Goal: Task Accomplishment & Management: Use online tool/utility

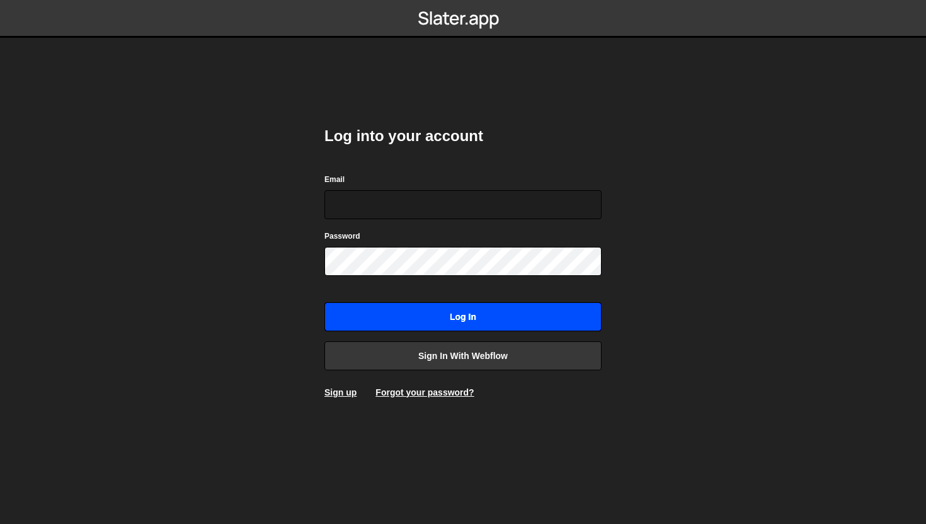
type input "connect@dotfun.co"
click at [411, 310] on input "Log in" at bounding box center [462, 316] width 277 height 29
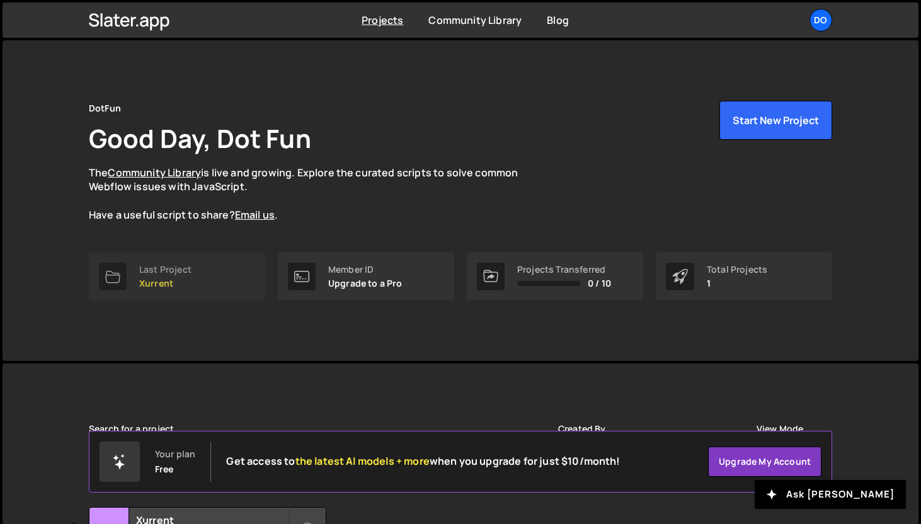
click at [159, 275] on div "Last Project" at bounding box center [165, 270] width 52 height 10
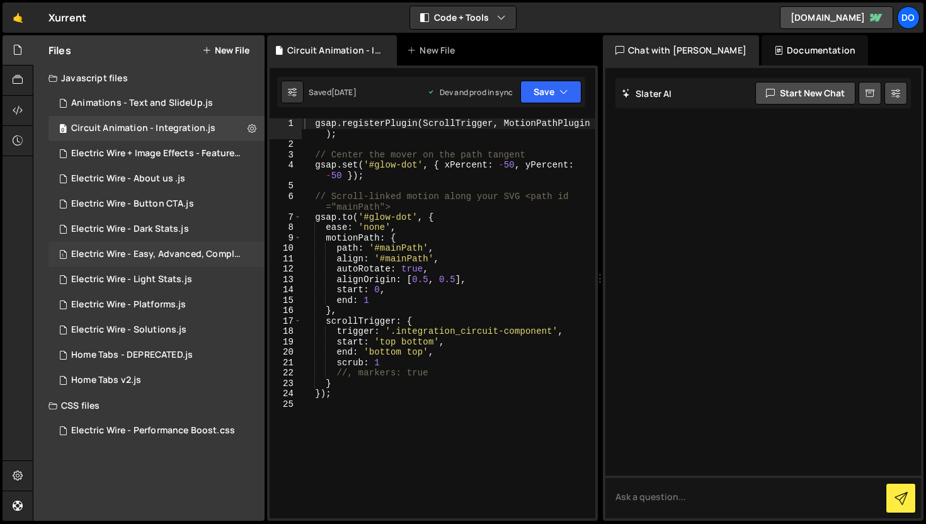
click at [134, 251] on div "Electric Wire - Easy, Advanced, Complete.js" at bounding box center [158, 254] width 174 height 11
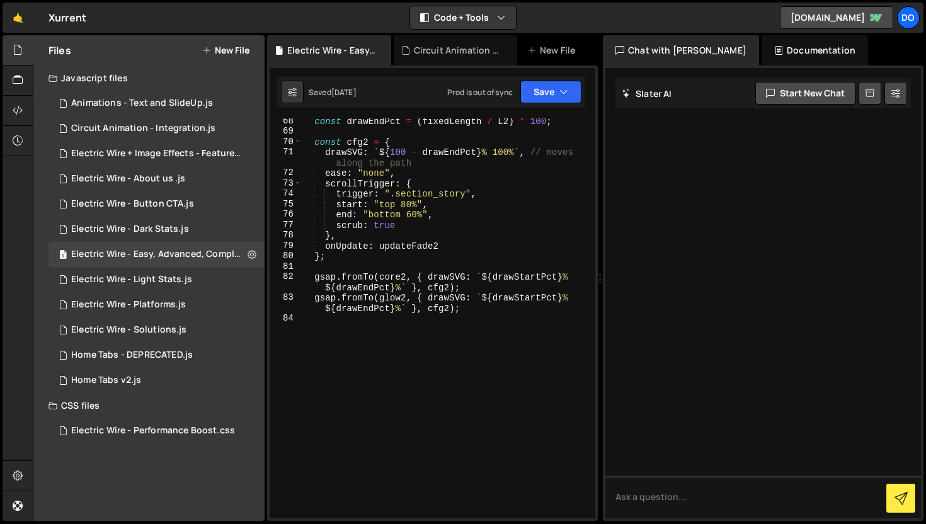
scroll to position [782, 0]
click at [499, 325] on div "const drawEndPct = ( fixedLength / L2 ) * 100 ; const cfg2 = { drawSVG : ` ${ 1…" at bounding box center [445, 326] width 289 height 421
type textarea "gsap.fromTo(glow2, { drawSVG: `${drawStartPct}% ${drawEndPct}%` }, cfg2);"
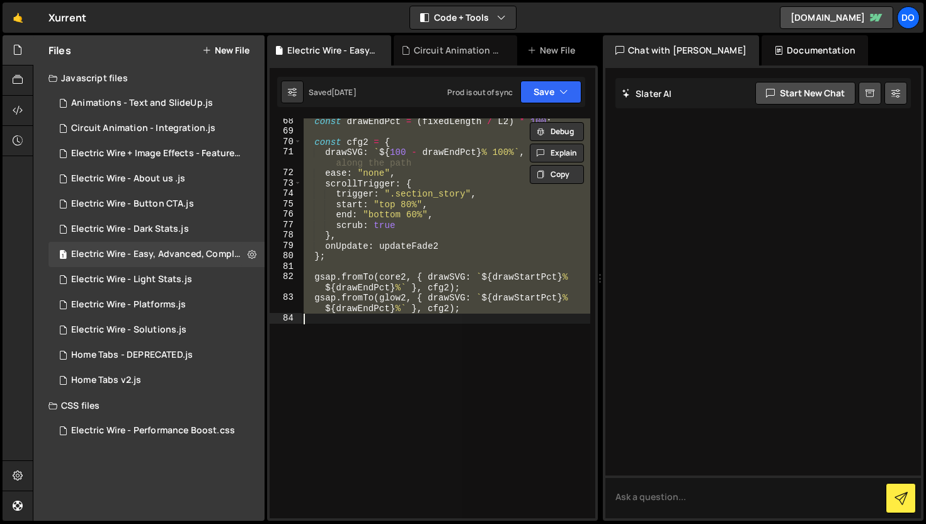
click at [499, 324] on div "const drawEndPct = ( fixedLength / L2 ) * 100 ; const cfg2 = { drawSVG : ` ${ 1…" at bounding box center [445, 318] width 289 height 400
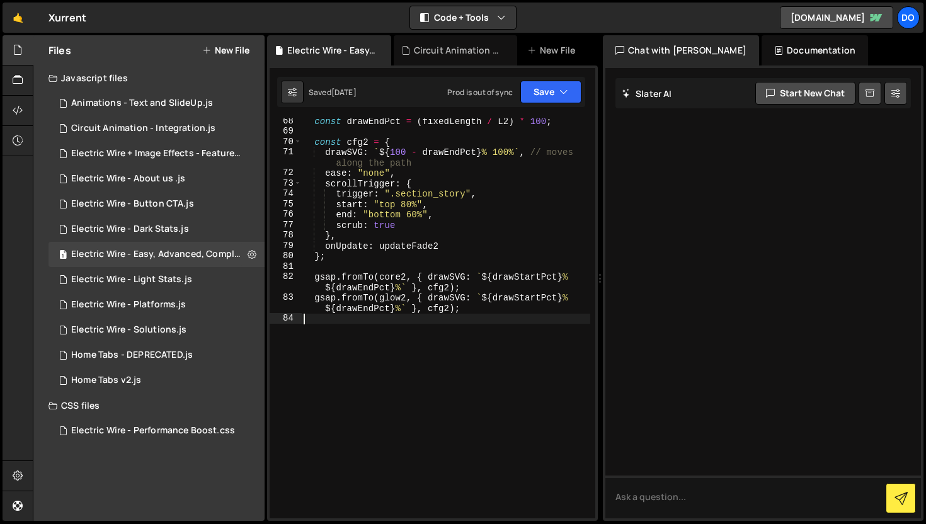
click at [321, 324] on div "const drawEndPct = ( fixedLength / L2 ) * 100 ; const cfg2 = { drawSVG : ` ${ 1…" at bounding box center [445, 326] width 289 height 421
type textarea "gsap.fromTo(glow2, { drawSVG: `${drawStartPct}% ${drawEndPct}%` }, cfg2);"
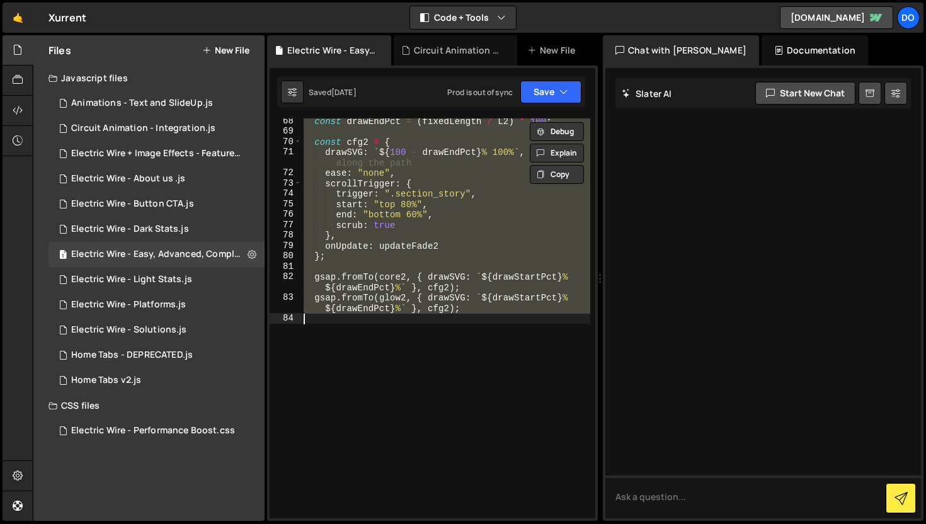
click at [398, 355] on div "const drawEndPct = ( fixedLength / L2 ) * 100 ; const cfg2 = { drawSVG : ` ${ 1…" at bounding box center [445, 318] width 289 height 400
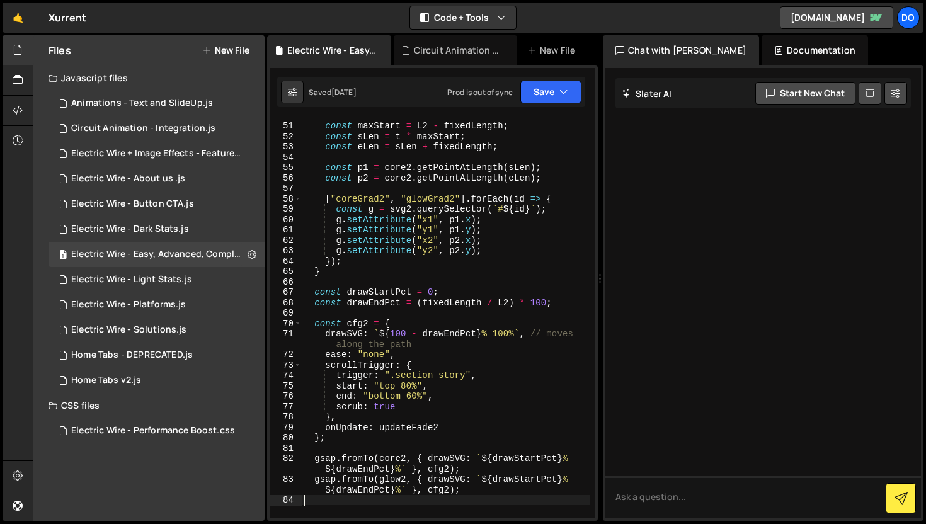
scroll to position [174, 0]
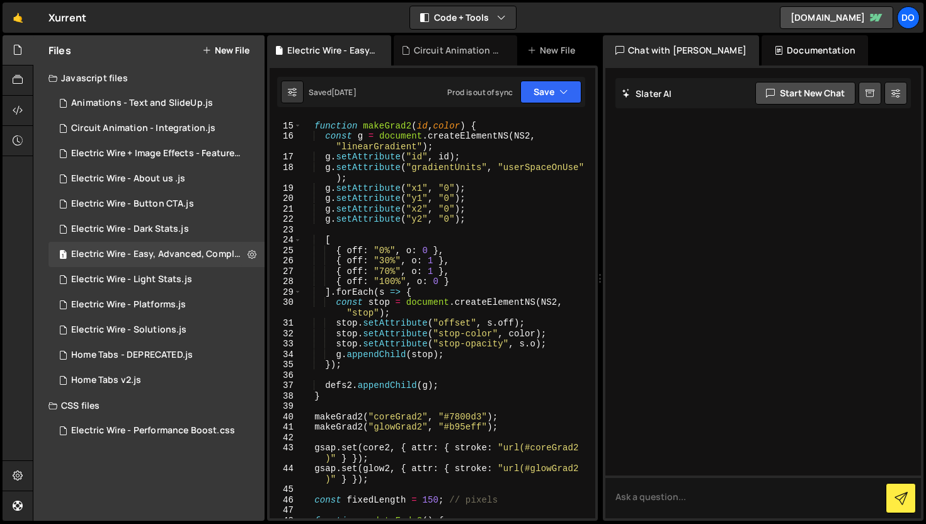
click at [222, 54] on button "New File" at bounding box center [225, 50] width 47 height 10
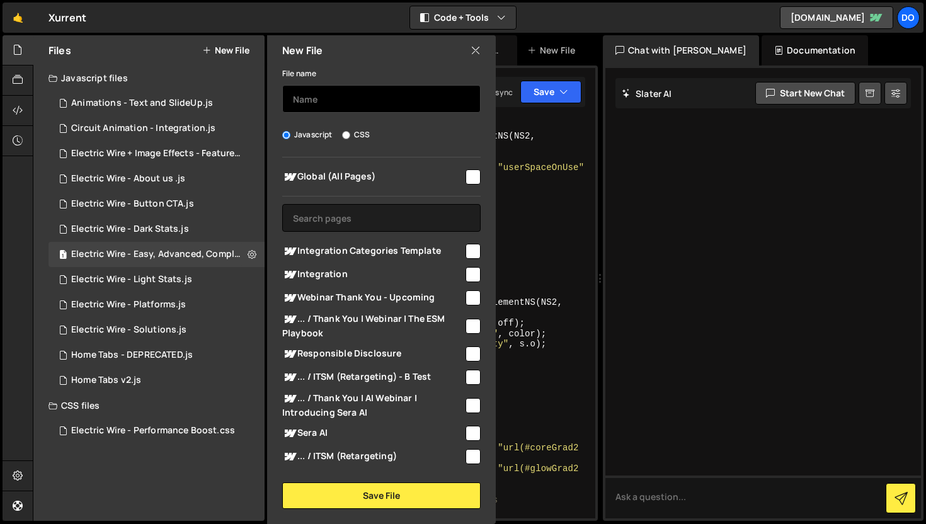
click at [347, 105] on input "text" at bounding box center [381, 99] width 198 height 28
type input "Circuit Animation2 - Int.js"
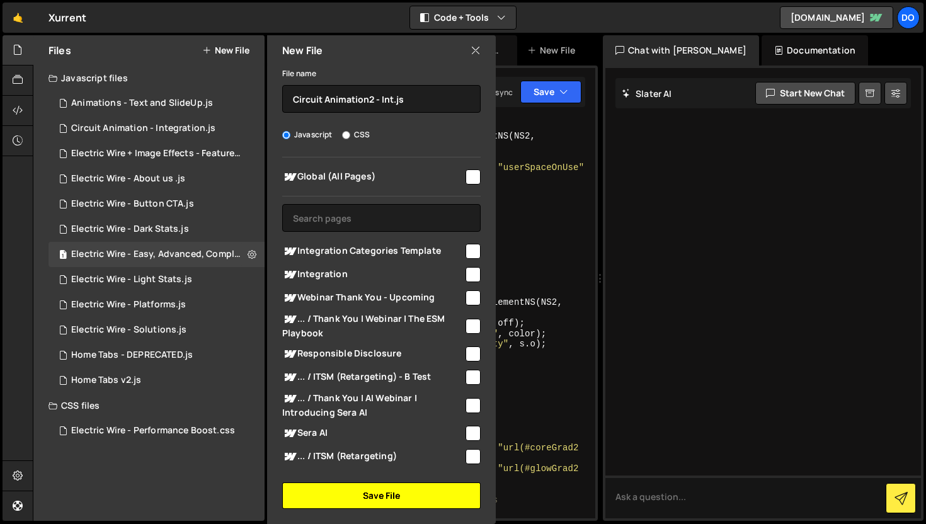
click at [365, 496] on button "Save File" at bounding box center [381, 495] width 198 height 26
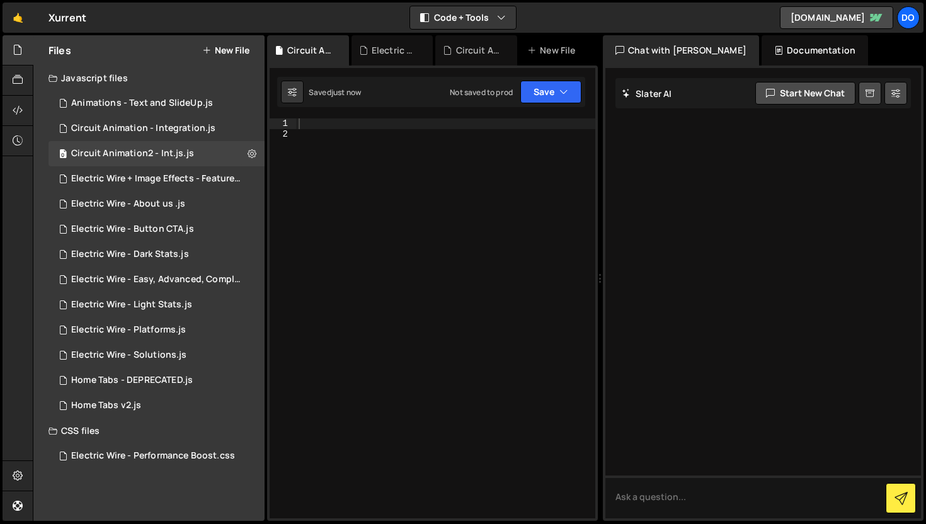
click at [387, 165] on div at bounding box center [445, 328] width 299 height 421
click at [371, 131] on div at bounding box center [445, 328] width 299 height 421
click at [370, 125] on div at bounding box center [445, 328] width 299 height 421
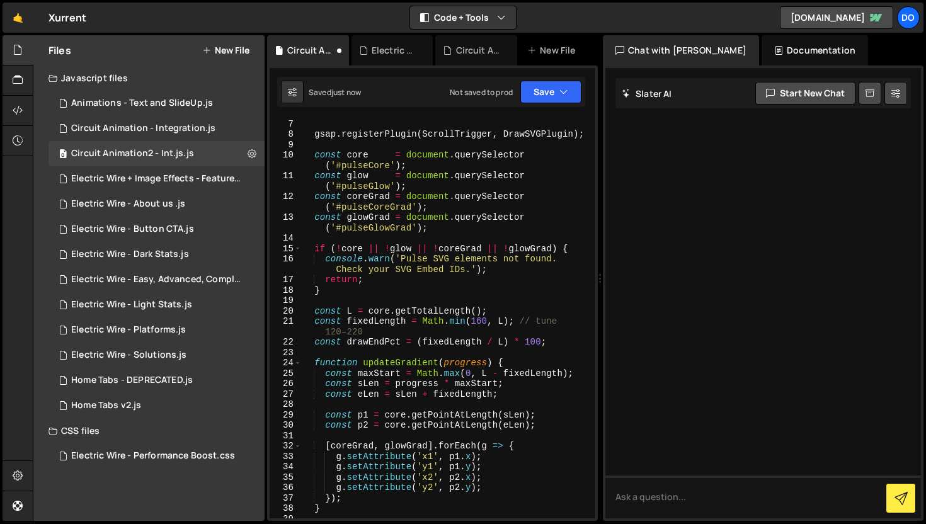
scroll to position [0, 0]
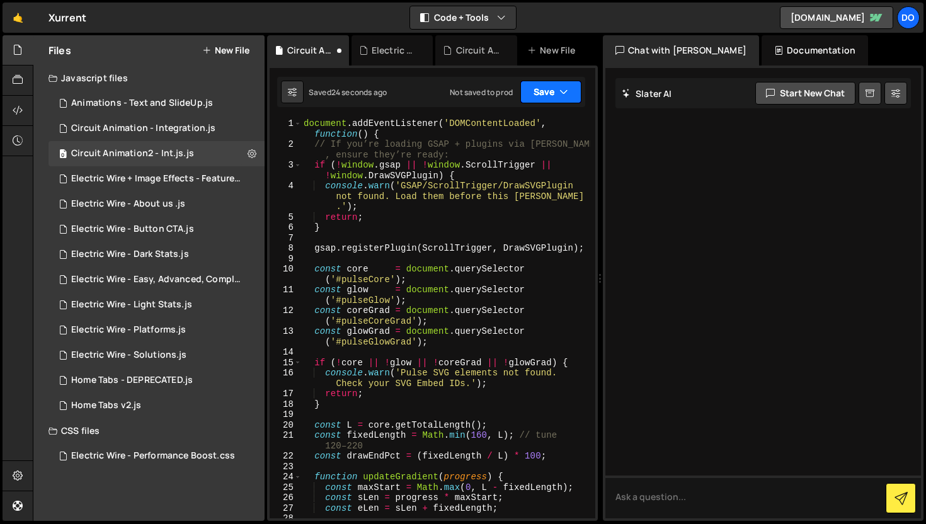
click at [547, 98] on button "Save" at bounding box center [550, 92] width 61 height 23
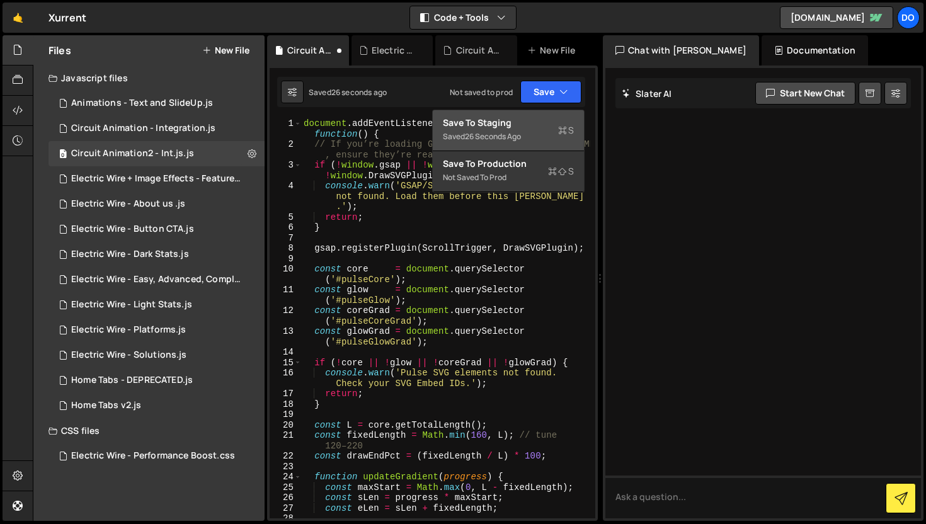
click at [526, 121] on div "Save to Staging S" at bounding box center [508, 123] width 131 height 13
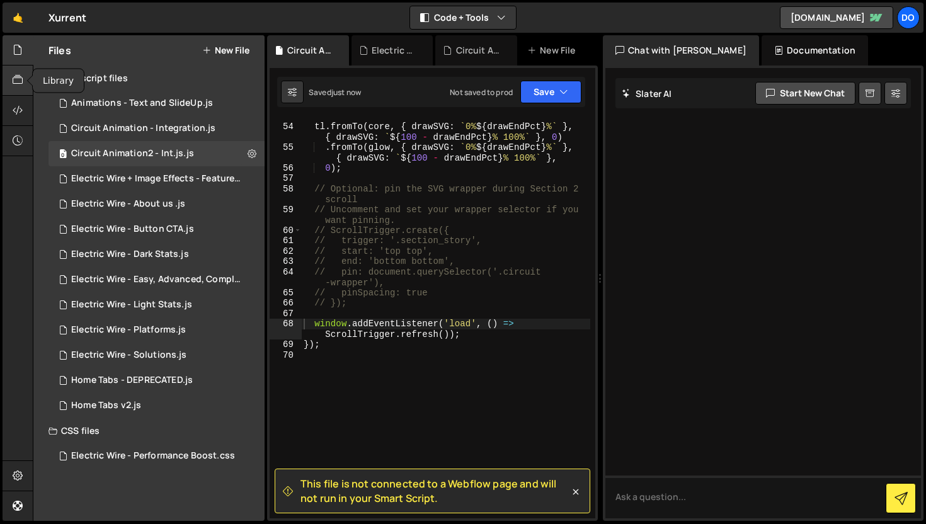
click at [19, 76] on icon at bounding box center [18, 80] width 10 height 14
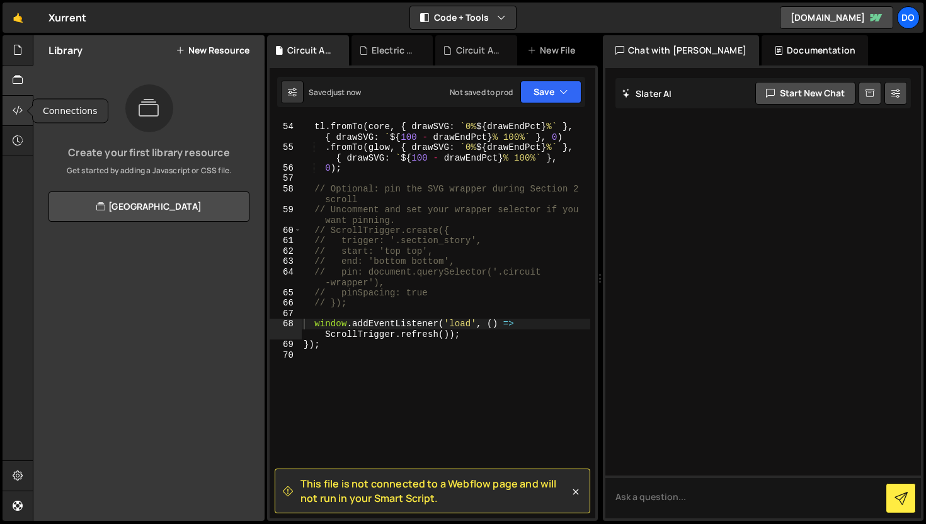
click at [21, 111] on icon at bounding box center [18, 110] width 10 height 14
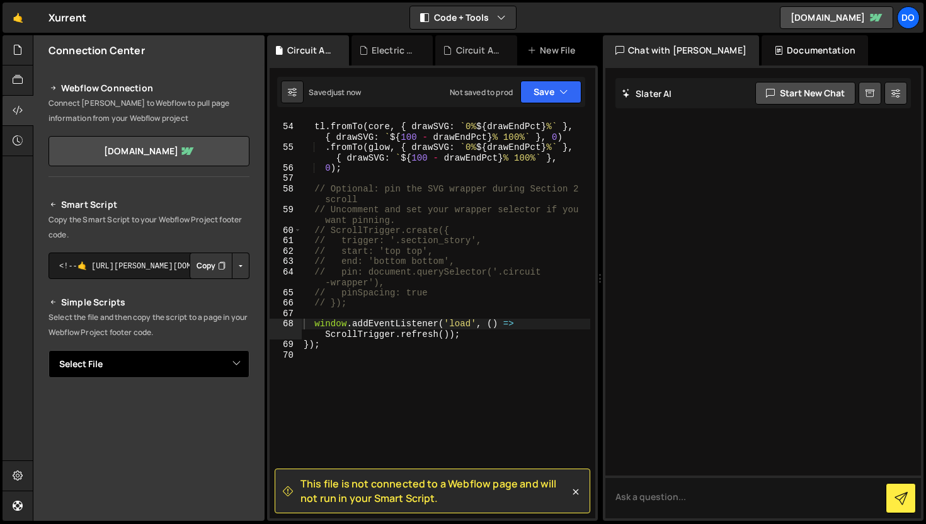
click at [225, 365] on select "Select File Animations - Text and SlideUp.js Circuit Animation - Integration.js…" at bounding box center [148, 364] width 201 height 28
select select "45316"
click at [48, 350] on select "Select File Animations - Text and SlideUp.js Circuit Animation - Integration.js…" at bounding box center [148, 364] width 201 height 28
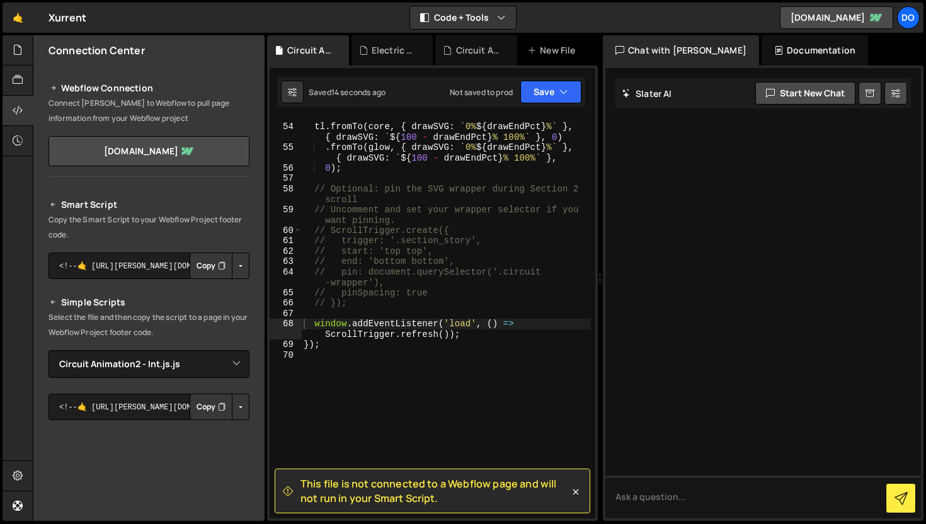
click at [198, 411] on button "Copy" at bounding box center [211, 407] width 43 height 26
click at [237, 403] on button "Button group with nested dropdown" at bounding box center [241, 407] width 18 height 26
click at [207, 424] on link "Copy Staging js" at bounding box center [196, 431] width 105 height 18
click at [232, 406] on button "Button group with nested dropdown" at bounding box center [241, 407] width 18 height 26
click at [213, 444] on link "Copy Production js" at bounding box center [196, 449] width 105 height 18
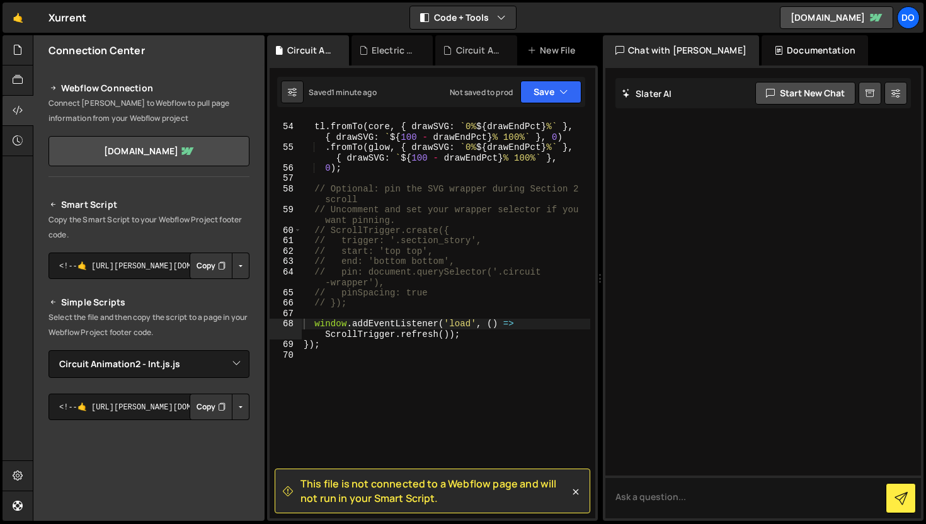
click at [234, 406] on button "Button group with nested dropdown" at bounding box center [241, 407] width 18 height 26
click at [196, 403] on button "Copy" at bounding box center [211, 407] width 43 height 26
click at [232, 404] on button "Button group with nested dropdown" at bounding box center [241, 407] width 18 height 26
click at [215, 451] on link "Copy Production js" at bounding box center [196, 449] width 105 height 18
click at [649, 494] on textarea at bounding box center [763, 496] width 316 height 43
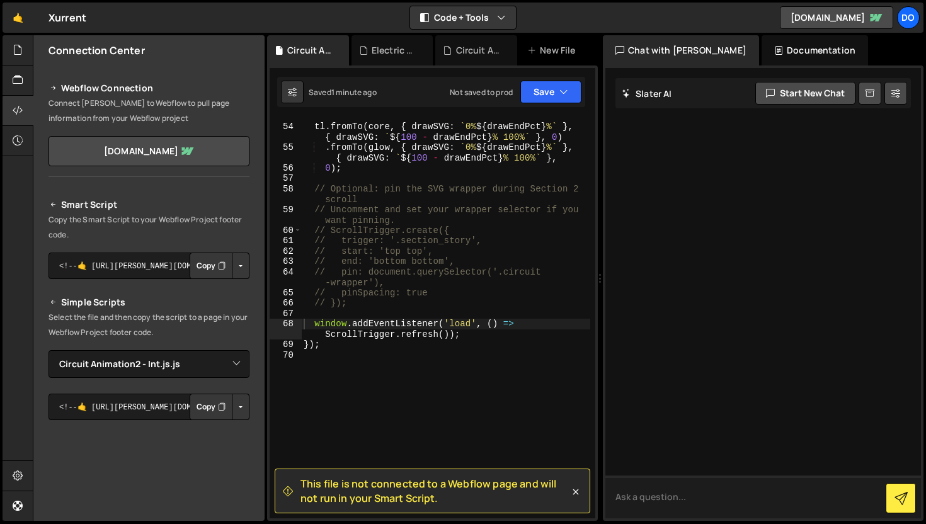
paste textarea "<script src="[URL][DOMAIN_NAME][PERSON_NAME][PERSON_NAME]"></script>"
type textarea "<script src="[URL][DOMAIN_NAME][PERSON_NAME][PERSON_NAME]"></script>"
click at [534, 99] on button "Save" at bounding box center [550, 92] width 61 height 23
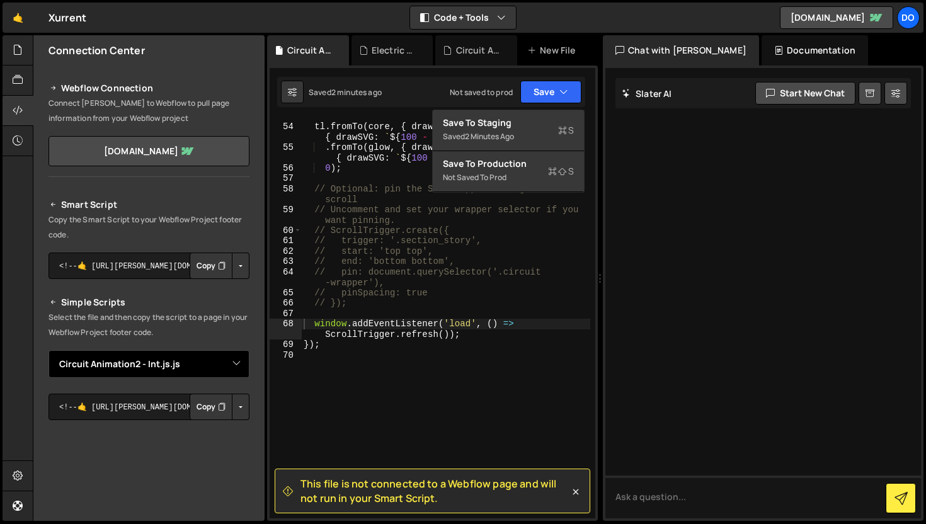
click at [213, 367] on select "Select File Animations - Text and SlideUp.js Circuit Animation - Integration.js…" at bounding box center [148, 364] width 201 height 28
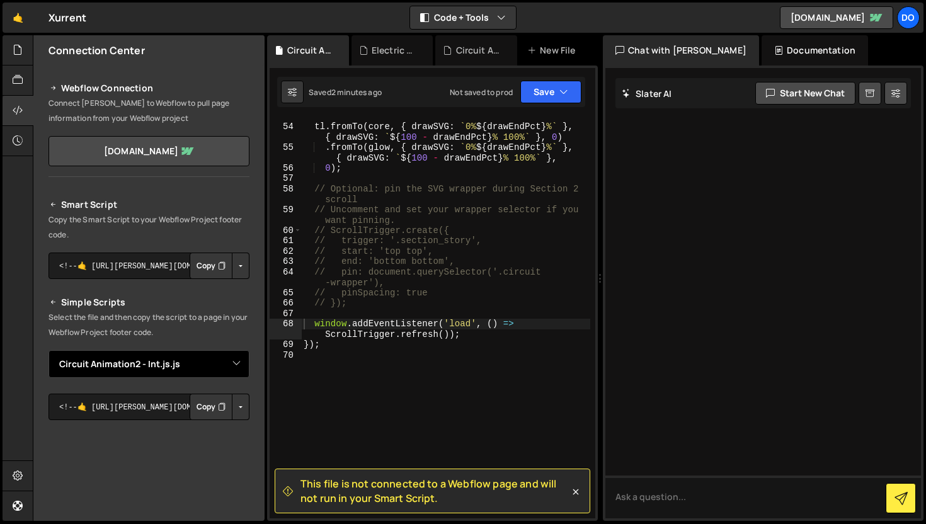
click at [48, 350] on select "Select File Animations - Text and SlideUp.js Circuit Animation - Integration.js…" at bounding box center [148, 364] width 201 height 28
click at [361, 501] on span "This file is not connected to a Webflow page and will not run in your Smart Scr…" at bounding box center [434, 491] width 269 height 28
click at [348, 484] on span "This file is not connected to a Webflow page and will not run in your Smart Scr…" at bounding box center [434, 491] width 269 height 28
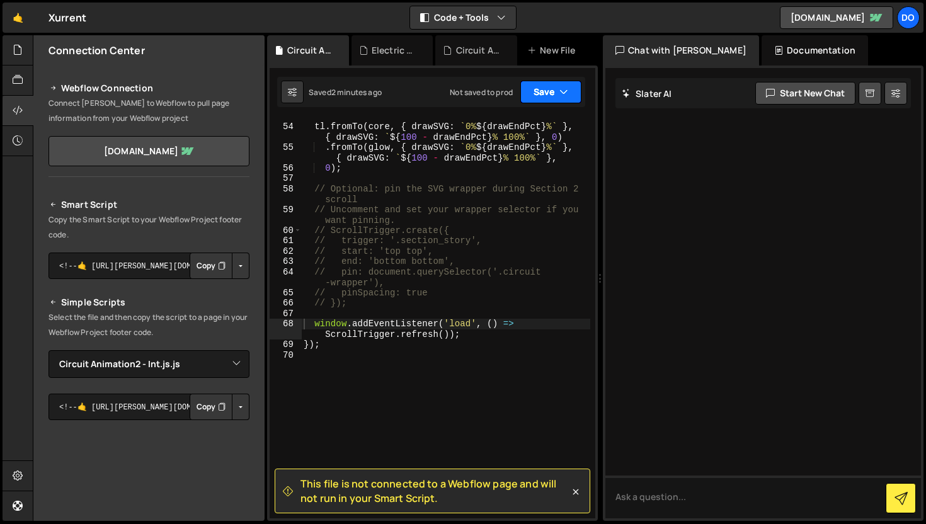
click at [560, 98] on icon "button" at bounding box center [563, 92] width 9 height 13
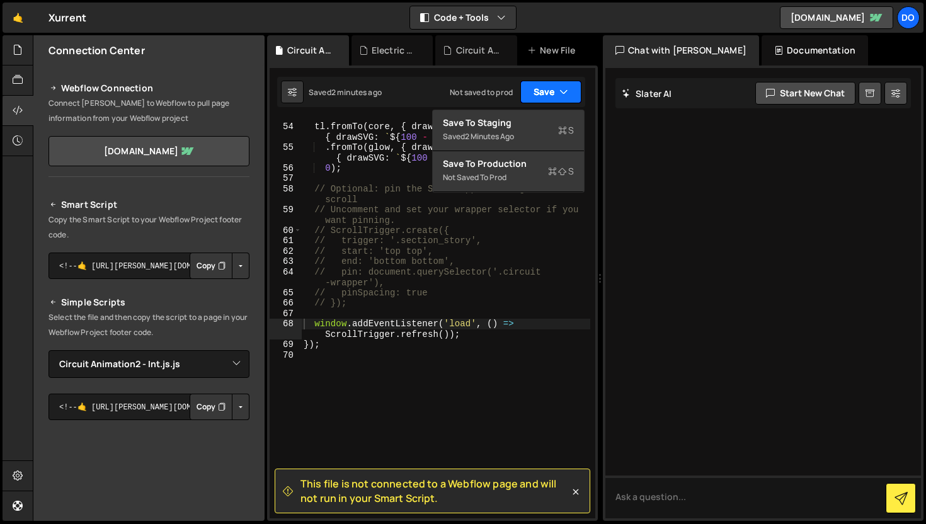
click at [560, 98] on icon "button" at bounding box center [563, 92] width 9 height 13
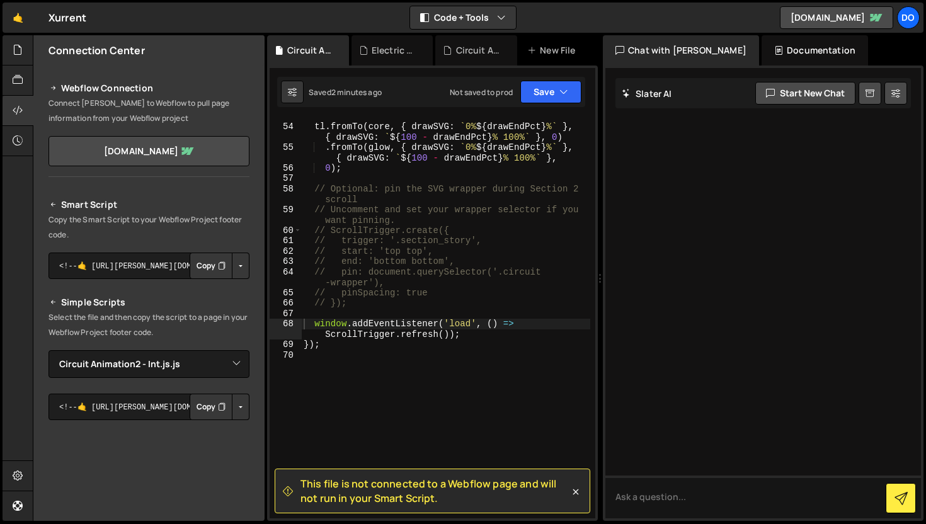
click at [288, 492] on icon at bounding box center [288, 491] width 10 height 10
click at [637, 501] on textarea at bounding box center [763, 496] width 316 height 43
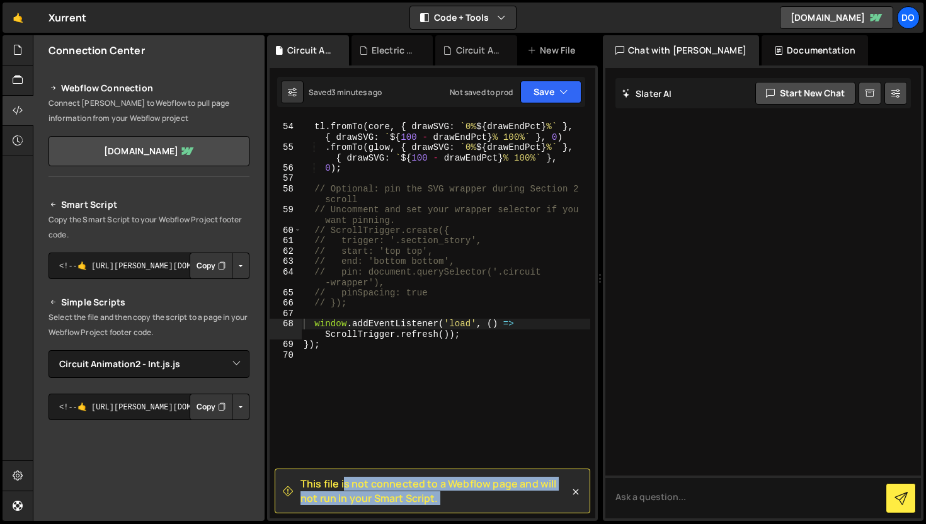
drag, startPoint x: 299, startPoint y: 481, endPoint x: 461, endPoint y: 516, distance: 165.5
click at [461, 68] on div "This file is not connected to a Webflow page and will not run in your Smart Scr…" at bounding box center [433, 68] width 326 height 0
copy div "Lore ipsu do sit ametconse ad e Seddoei temp inc utla etd mag al enim Admin Ven…"
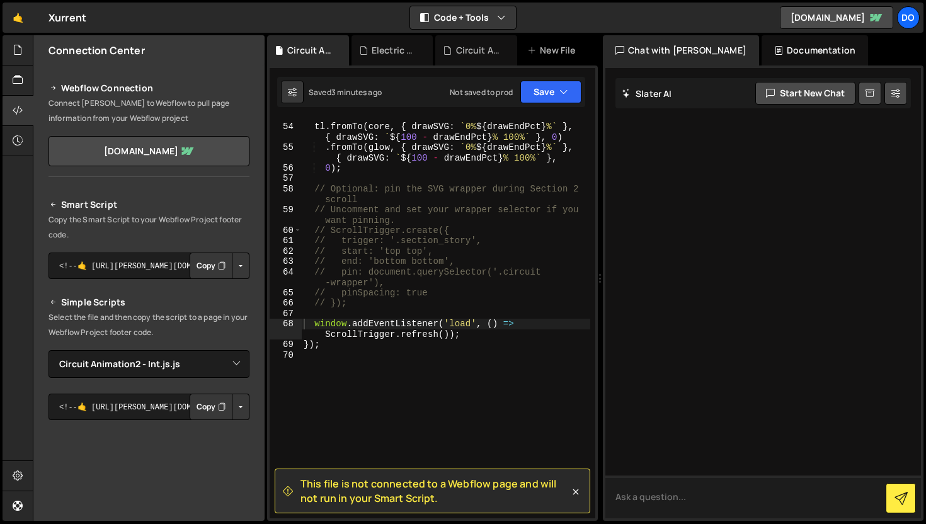
click at [657, 499] on textarea at bounding box center [763, 496] width 316 height 43
paste textarea "This file is not connected to a Webflow page and will not run in your Smart Scr…"
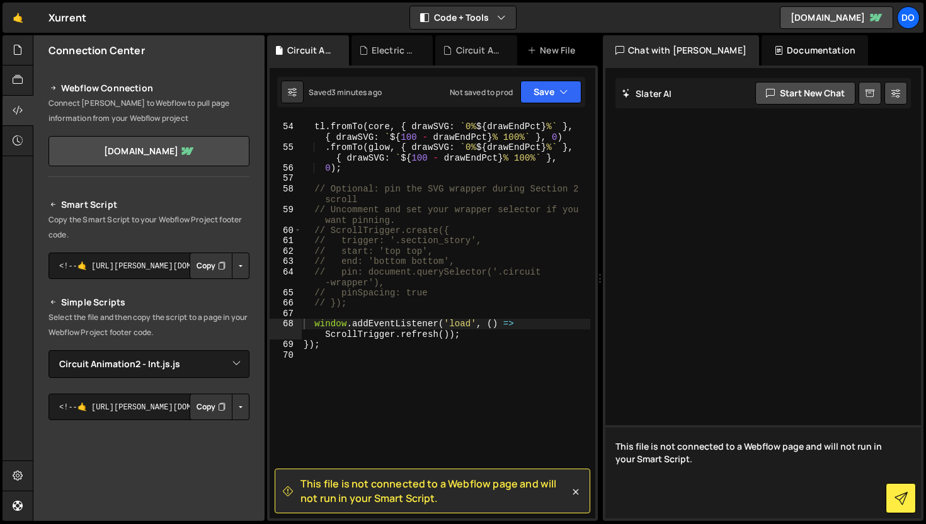
type textarea "This file is not connected to a Webflow page and will not run in your Smart Scr…"
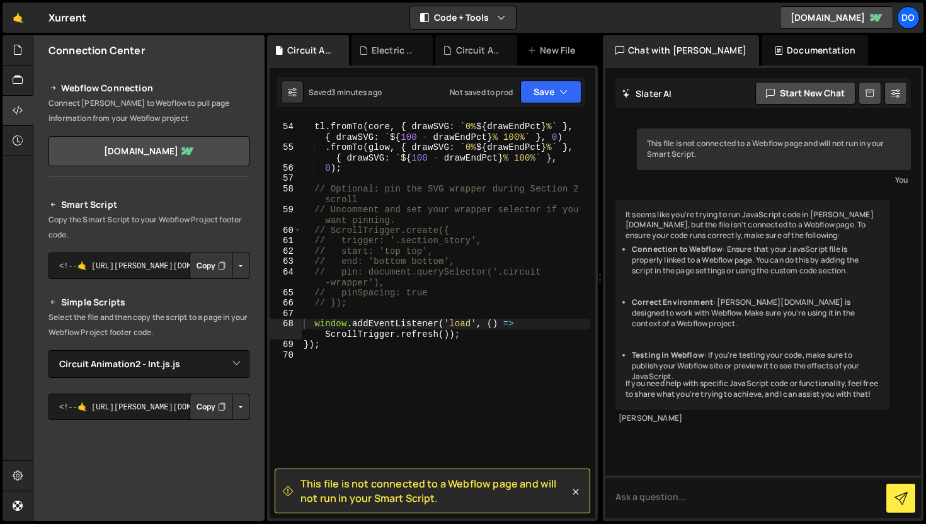
click at [218, 270] on icon "Button group with nested dropdown" at bounding box center [222, 265] width 8 height 13
click at [565, 96] on icon "button" at bounding box center [563, 92] width 9 height 13
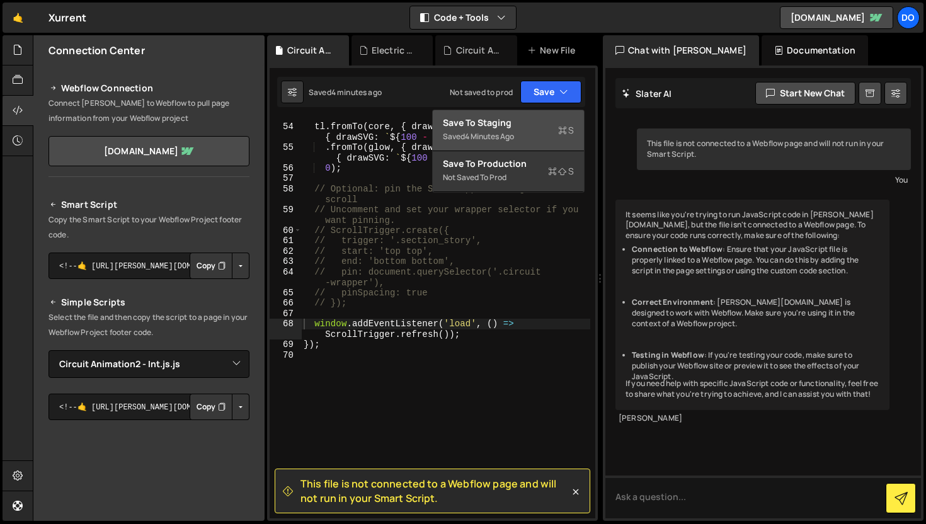
click at [533, 125] on div "Save to Staging S" at bounding box center [508, 123] width 131 height 13
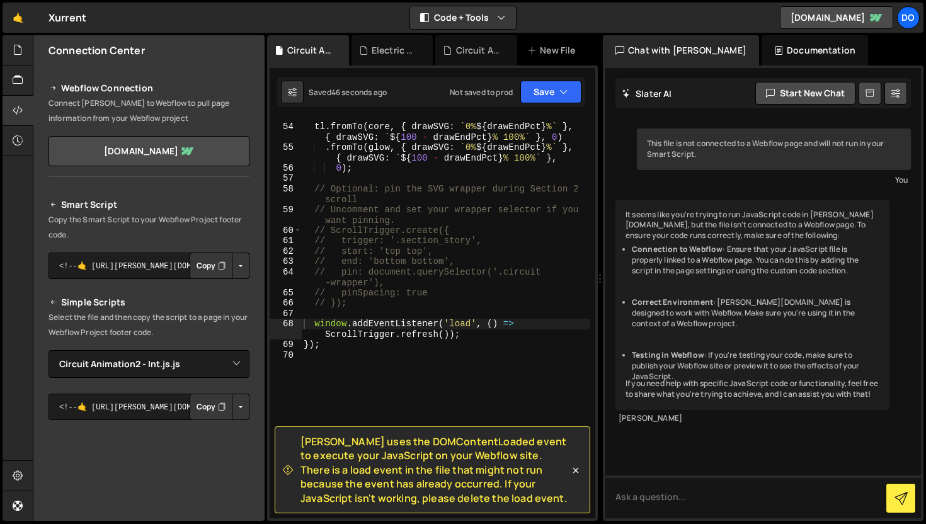
drag, startPoint x: 301, startPoint y: 445, endPoint x: 474, endPoint y: 523, distance: 190.0
click at [474, 523] on div "Hold on a sec... Are you certain you wish to leave this page? Any changes you'v…" at bounding box center [463, 262] width 926 height 524
click at [474, 517] on div "tl . fromTo ( core , { drawSVG : ` 0% ${ drawEndPct } % ` } , { drawSVG : ` ${ …" at bounding box center [445, 321] width 289 height 421
drag, startPoint x: 300, startPoint y: 442, endPoint x: 452, endPoint y: 507, distance: 165.6
click at [452, 507] on div "[PERSON_NAME] uses the DOMContentLoaded event to execute your JavaScript on you…" at bounding box center [433, 469] width 316 height 87
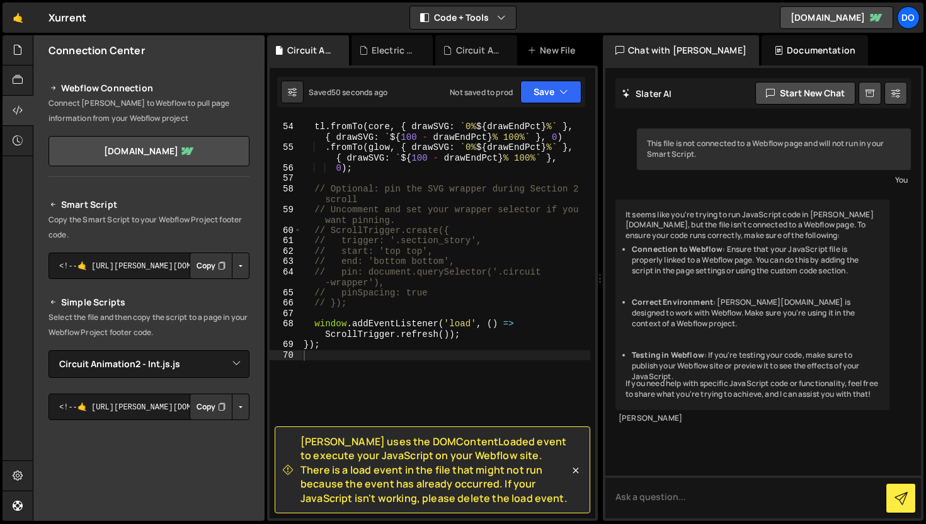
copy span "[PERSON_NAME] uses the DOMContentLoaded event to execute your JavaScript on you…"
click at [662, 489] on textarea at bounding box center [763, 496] width 316 height 43
paste textarea "[PERSON_NAME] uses the DOMContentLoaded event to execute your JavaScript on you…"
type textarea "[PERSON_NAME] uses the DOMContentLoaded event to execute your JavaScript on you…"
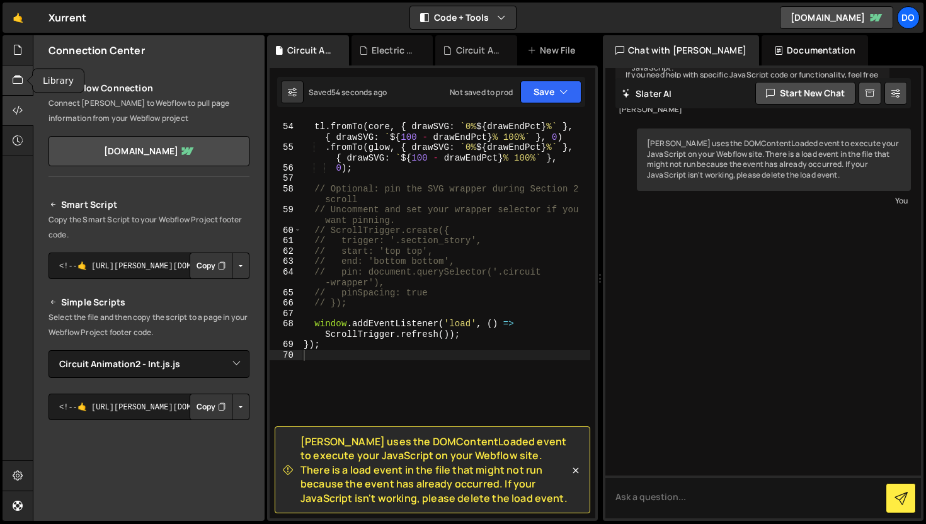
click at [15, 81] on icon at bounding box center [18, 80] width 10 height 14
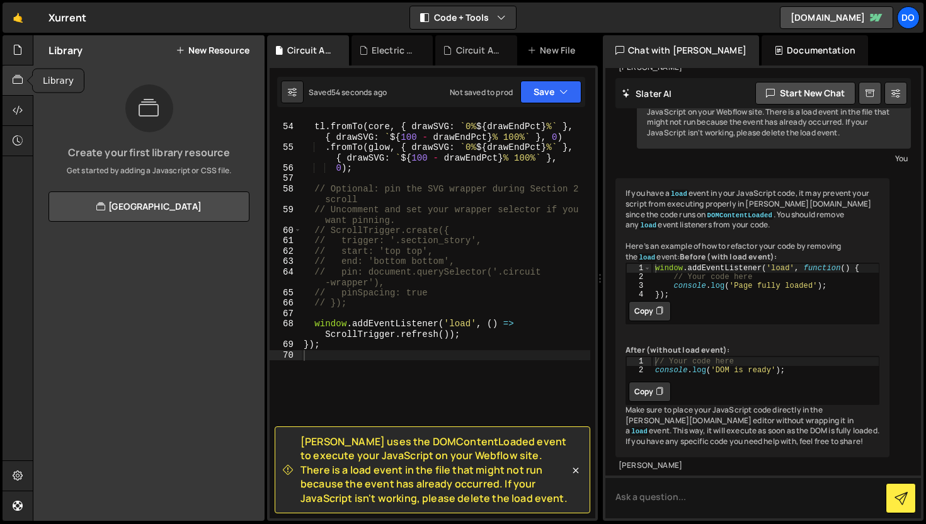
scroll to position [424, 0]
click at [24, 55] on div at bounding box center [18, 50] width 31 height 30
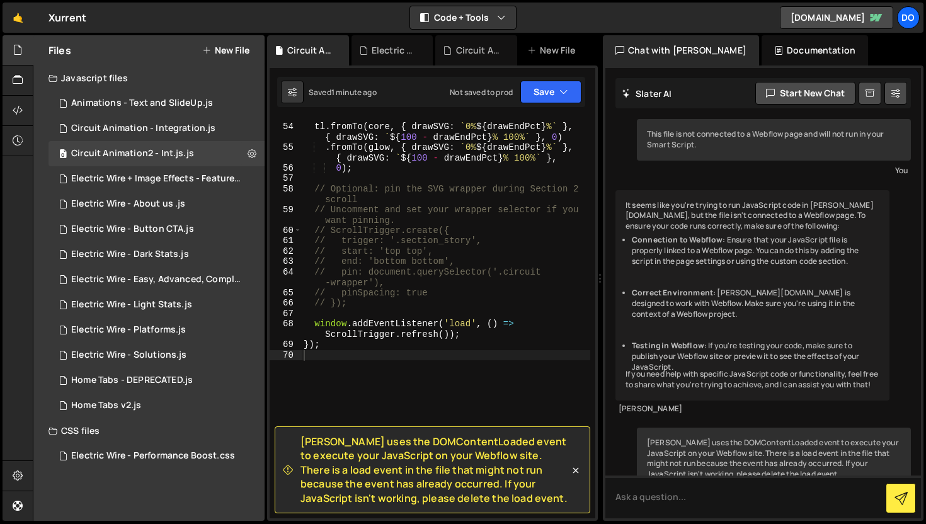
scroll to position [0, 0]
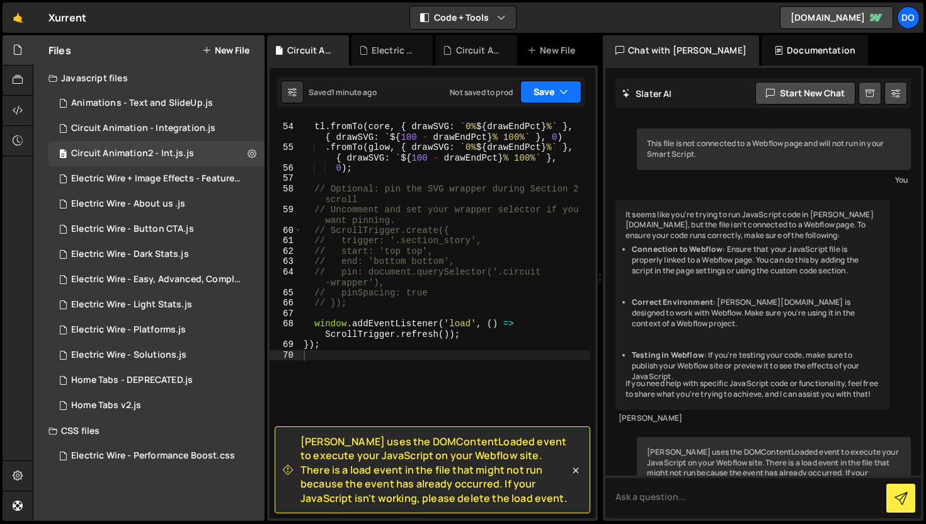
click at [553, 88] on button "Save" at bounding box center [550, 92] width 61 height 23
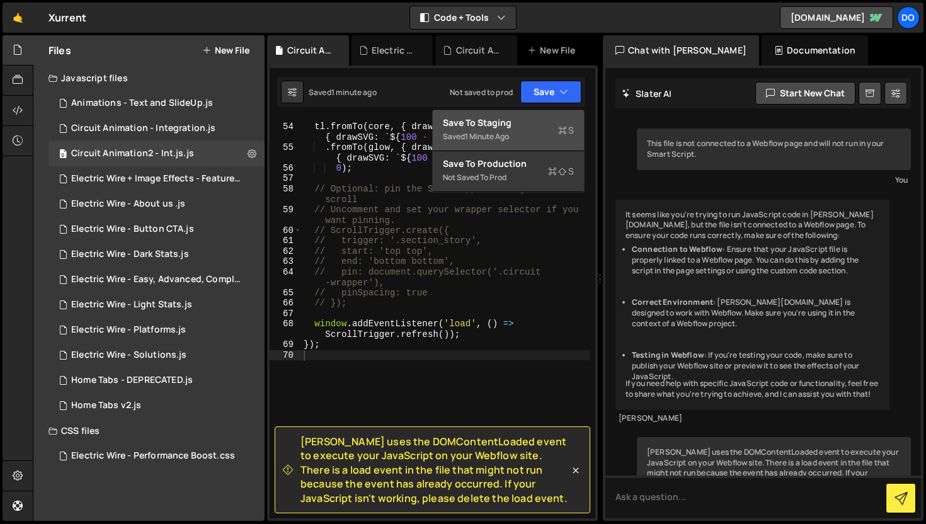
click at [518, 118] on div "Save to Staging S" at bounding box center [508, 123] width 131 height 13
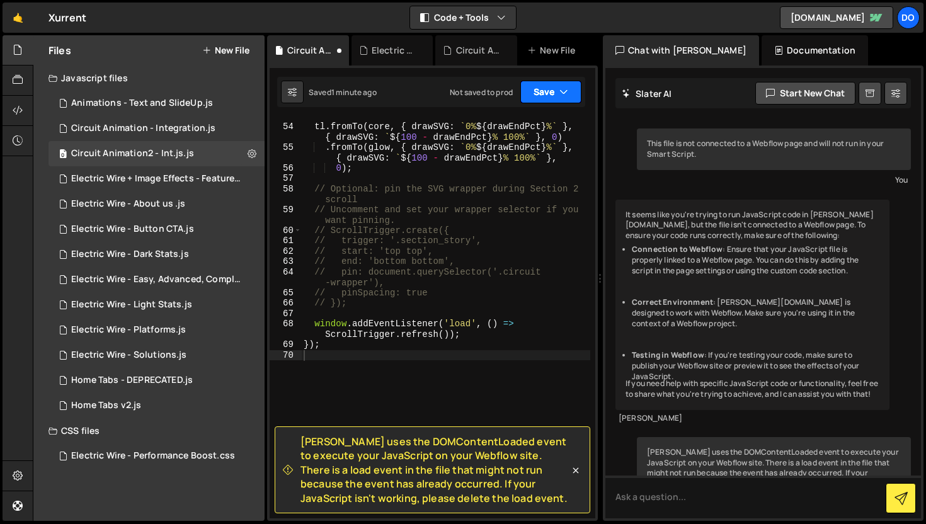
click at [541, 100] on button "Save" at bounding box center [550, 92] width 61 height 23
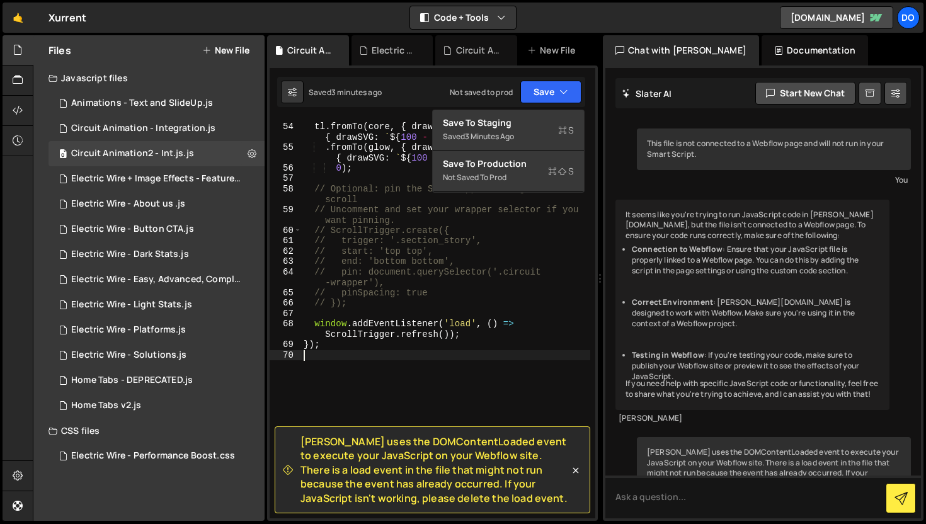
click at [358, 370] on div "tl . fromTo ( core , { drawSVG : ` 0% ${ drawEndPct } % ` } , { drawSVG : ` ${ …" at bounding box center [445, 321] width 289 height 421
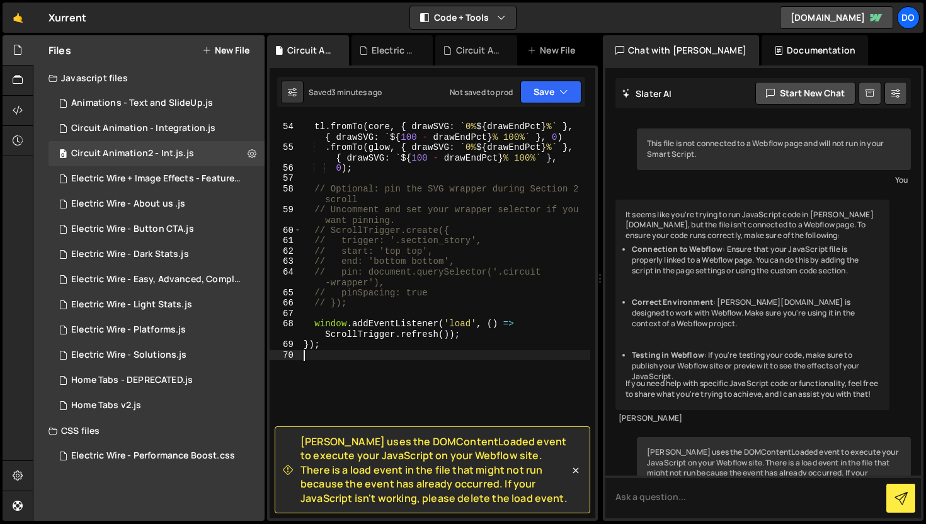
type textarea "});"
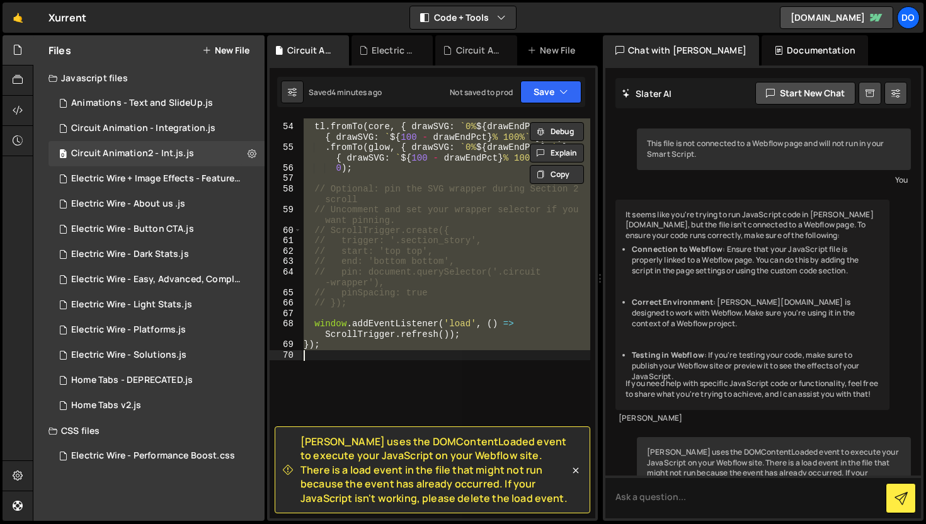
click at [435, 387] on div "tl . fromTo ( core , { drawSVG : ` 0% ${ drawEndPct } % ` } , { drawSVG : ` ${ …" at bounding box center [445, 318] width 289 height 400
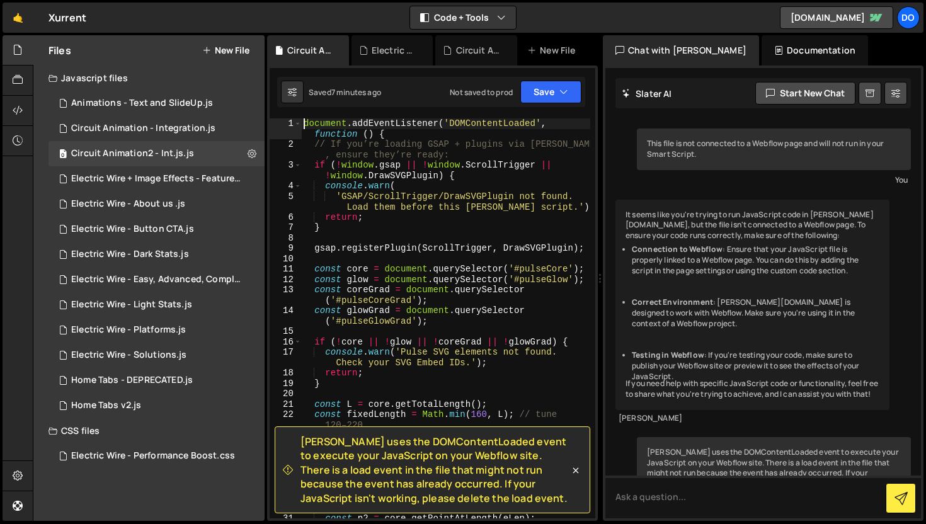
click at [305, 123] on div "document . addEventListener ( 'DOMContentLoaded' , function ( ) { // If you’re …" at bounding box center [445, 333] width 289 height 431
type textarea "document.addEventListener('DOMContentLoaded', function () {"
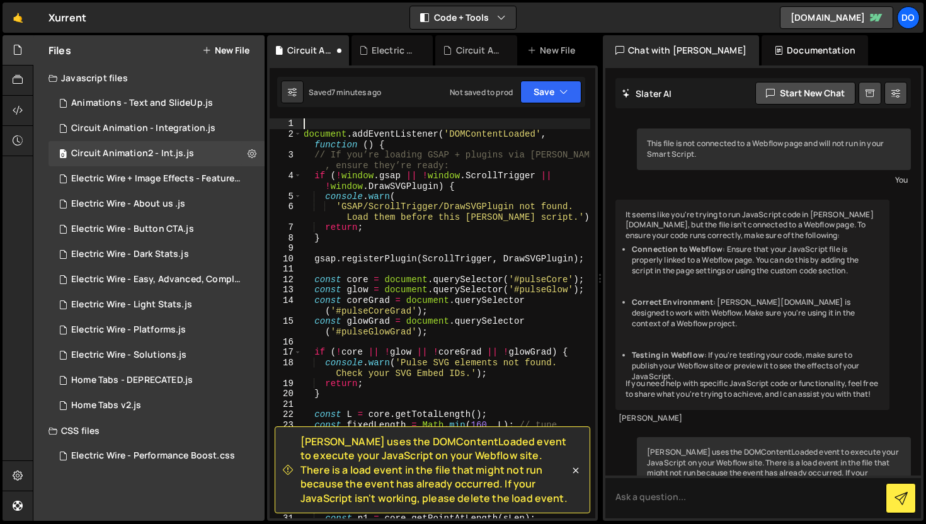
paste textarea "console.log('[[PERSON_NAME]] pulse init script loaded');"
type textarea "console.log('[[PERSON_NAME]] pulse init script loaded');"
click at [541, 88] on button "Save" at bounding box center [550, 92] width 61 height 23
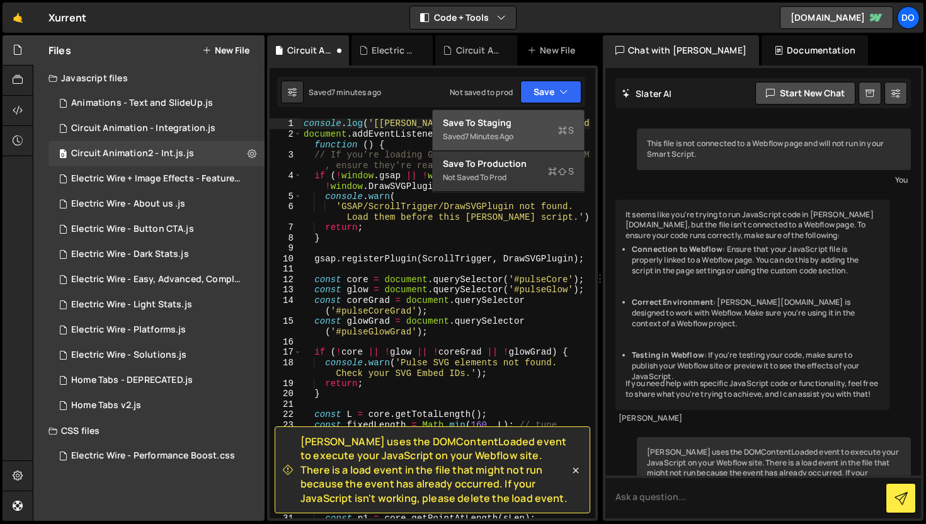
click at [535, 117] on div "Save to Staging S" at bounding box center [508, 123] width 131 height 13
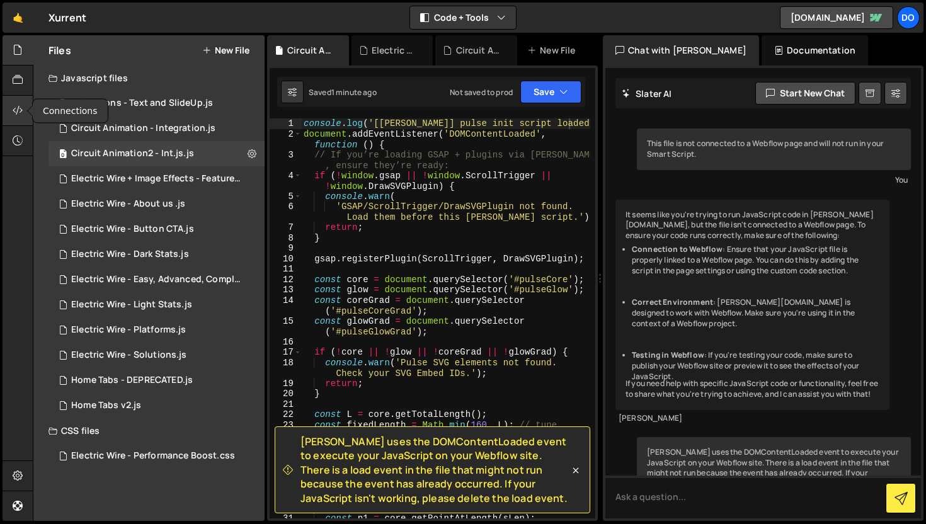
click at [25, 115] on div at bounding box center [18, 111] width 31 height 30
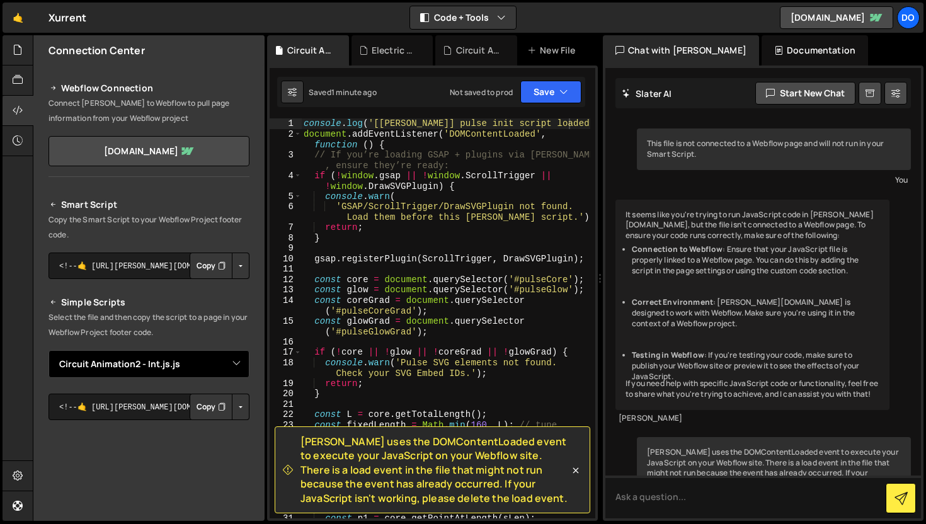
click at [225, 358] on select "Select File Animations - Text and SlideUp.js Circuit Animation - Integration.js…" at bounding box center [148, 364] width 201 height 28
click at [48, 350] on select "Select File Animations - Text and SlideUp.js Circuit Animation - Integration.js…" at bounding box center [148, 364] width 201 height 28
click at [236, 406] on button "Button group with nested dropdown" at bounding box center [241, 407] width 18 height 26
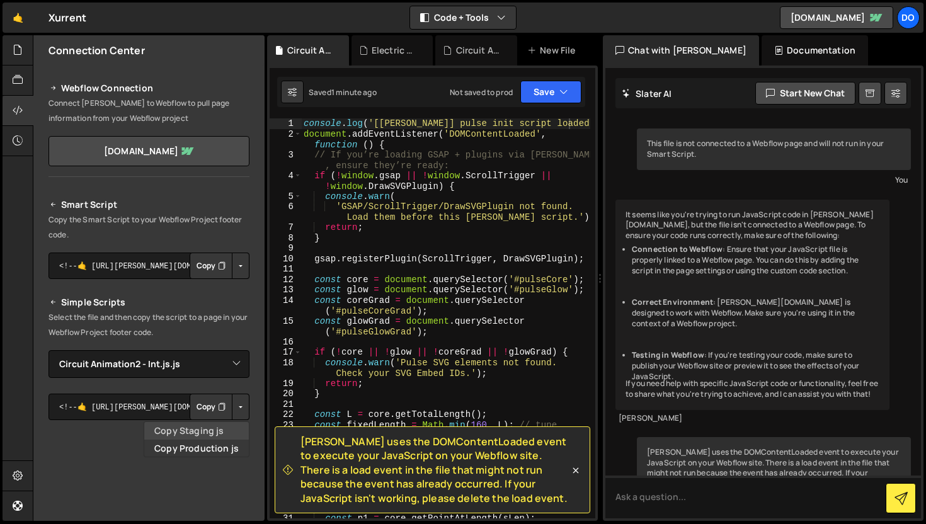
click at [225, 427] on link "Copy Staging js" at bounding box center [196, 431] width 105 height 18
click at [234, 276] on button "Button group with nested dropdown" at bounding box center [241, 266] width 18 height 26
click at [231, 285] on link "Copy Staging Script" at bounding box center [186, 290] width 123 height 18
